Goal: Navigation & Orientation: Find specific page/section

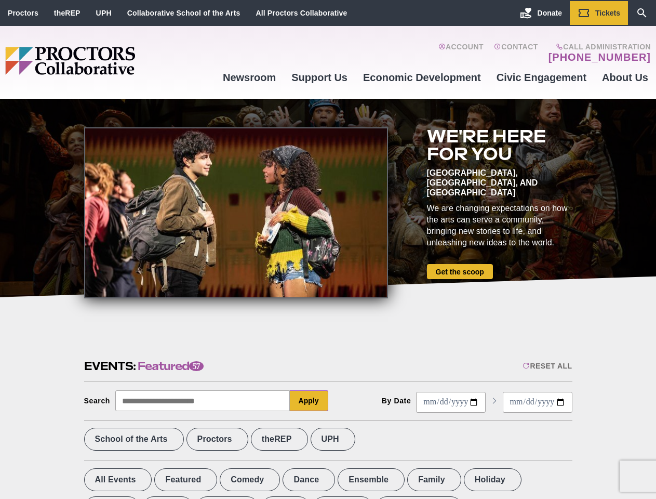
click at [328, 249] on div at bounding box center [236, 212] width 304 height 171
click at [546, 366] on div "Reset All" at bounding box center [546, 365] width 49 height 8
click at [309, 400] on button "Apply" at bounding box center [309, 400] width 38 height 21
